Goal: Find specific page/section: Find specific page/section

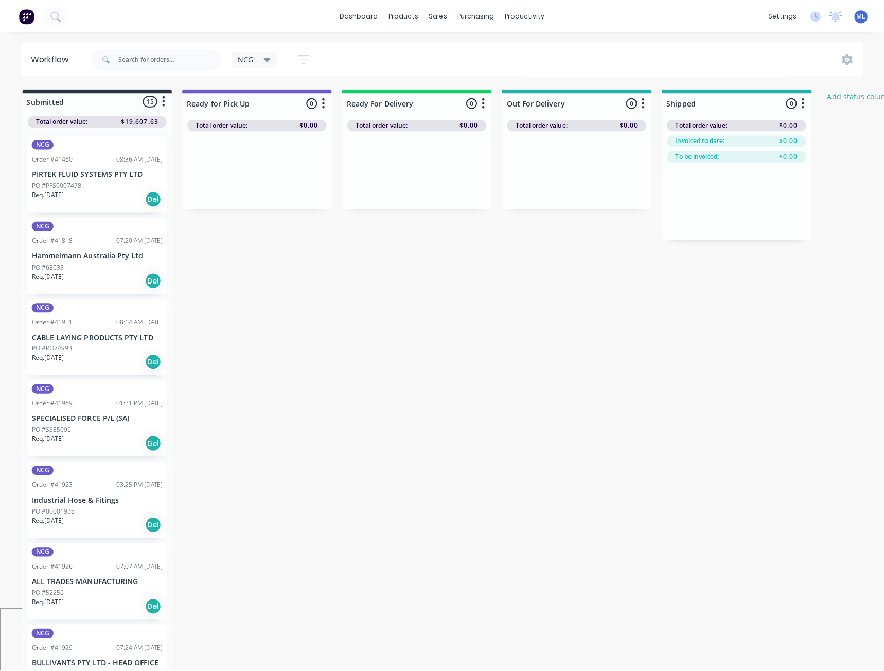
scroll to position [674, 0]
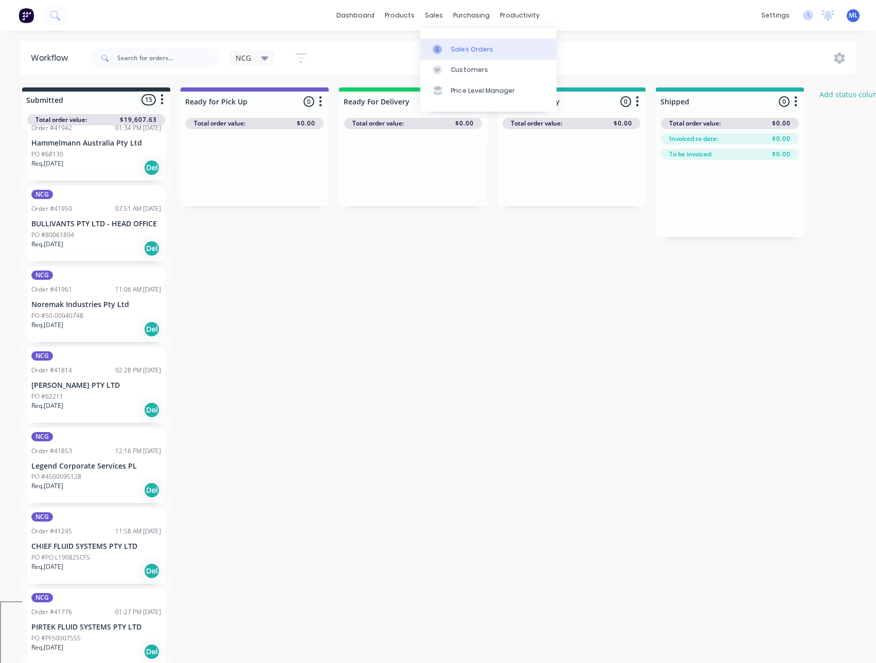
click at [459, 43] on link "Sales Orders" at bounding box center [488, 49] width 136 height 21
